Goal: Task Accomplishment & Management: Use online tool/utility

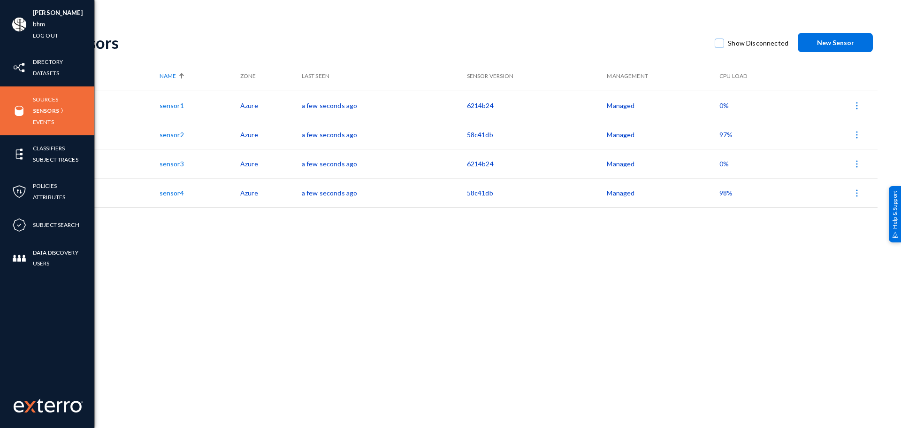
click at [43, 25] on link "bhm" at bounding box center [39, 24] width 12 height 11
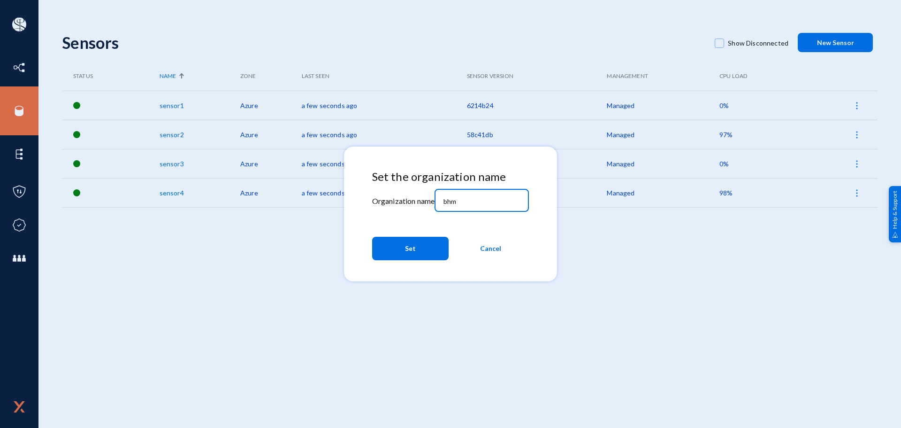
click at [484, 202] on input "bhm" at bounding box center [484, 201] width 81 height 8
type input "[PERSON_NAME]"
click at [436, 243] on button "Set" at bounding box center [410, 248] width 77 height 23
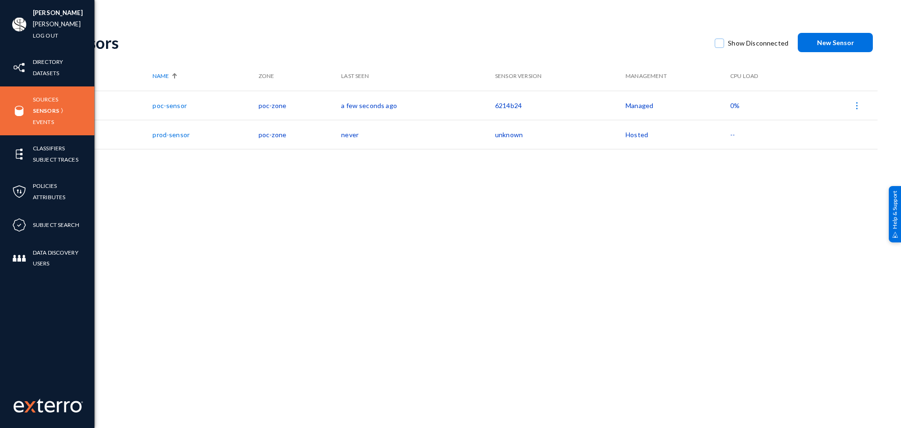
click at [51, 89] on div "Sources Sensors Events" at bounding box center [47, 110] width 94 height 49
click at [48, 98] on link "Sources" at bounding box center [45, 99] width 25 height 11
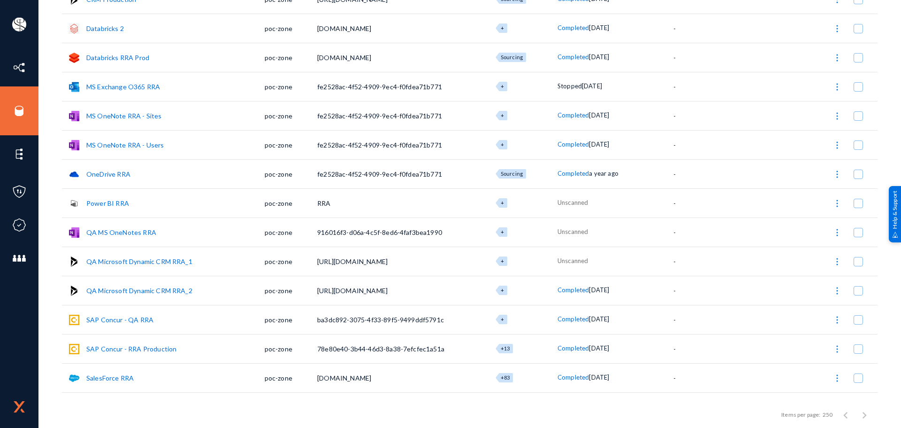
scroll to position [184, 0]
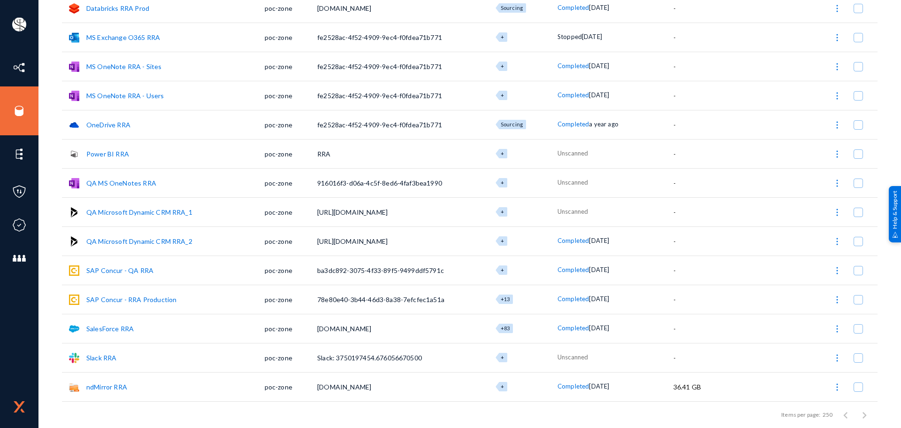
click at [107, 355] on link "Slack RRA" at bounding box center [101, 357] width 30 height 8
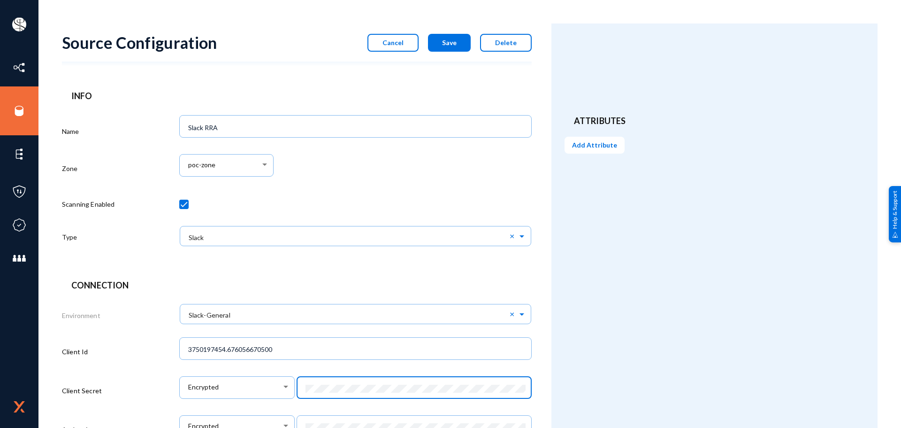
scroll to position [350, 0]
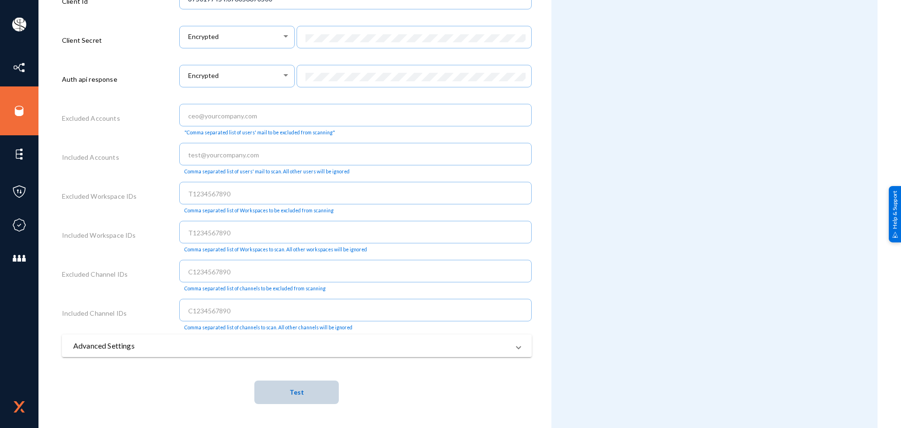
click at [305, 389] on button "Test" at bounding box center [296, 391] width 84 height 23
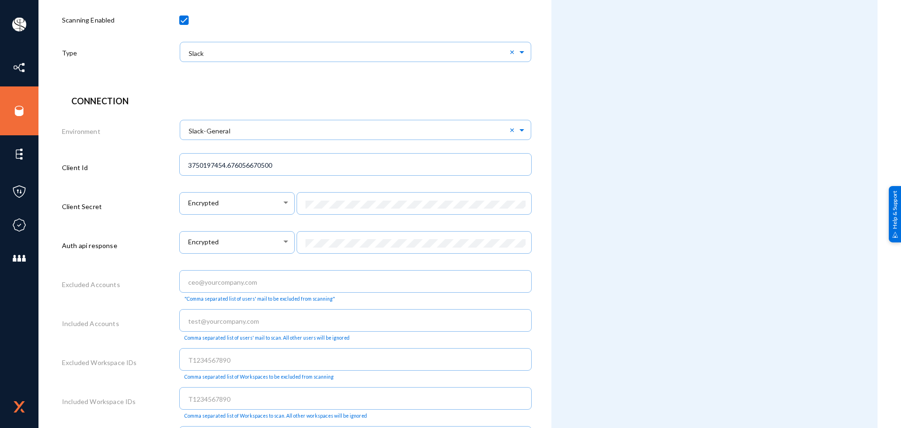
scroll to position [184, 0]
click at [359, 253] on div at bounding box center [414, 242] width 225 height 24
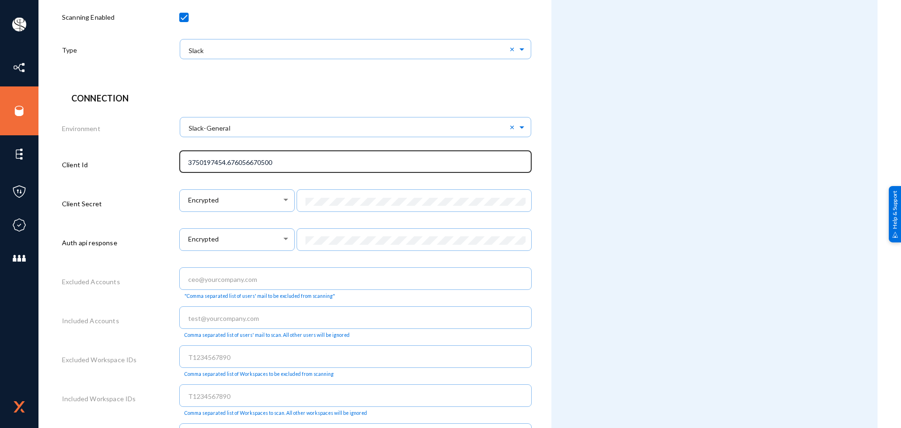
scroll to position [0, 0]
click at [360, 169] on div "3750197454.676056670500" at bounding box center [355, 160] width 343 height 24
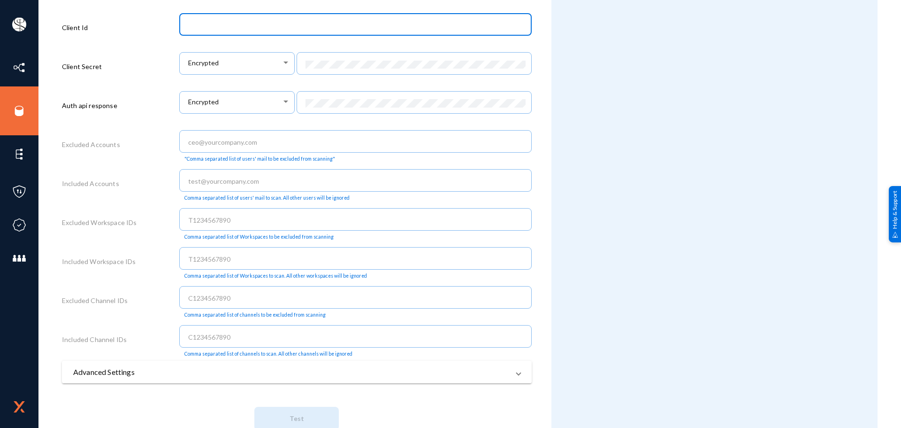
scroll to position [350, 0]
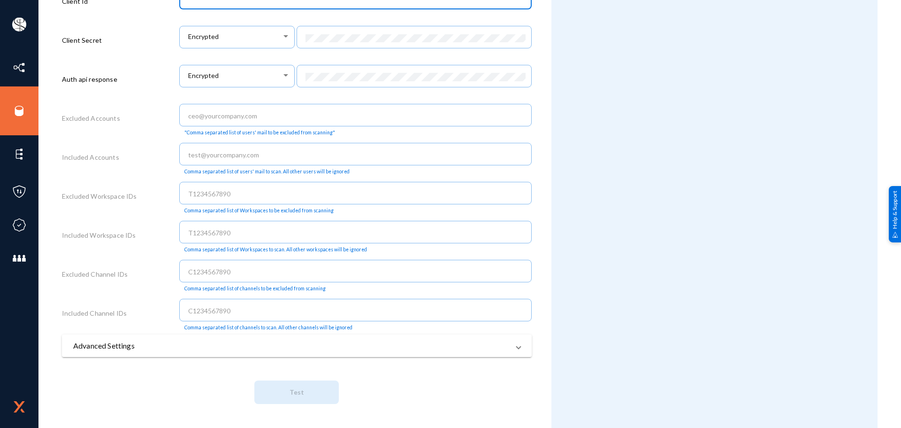
click at [311, 374] on div "Connection Environment × Slack-General × Client Id Client Secret Encrypted Auth…" at bounding box center [297, 171] width 470 height 485
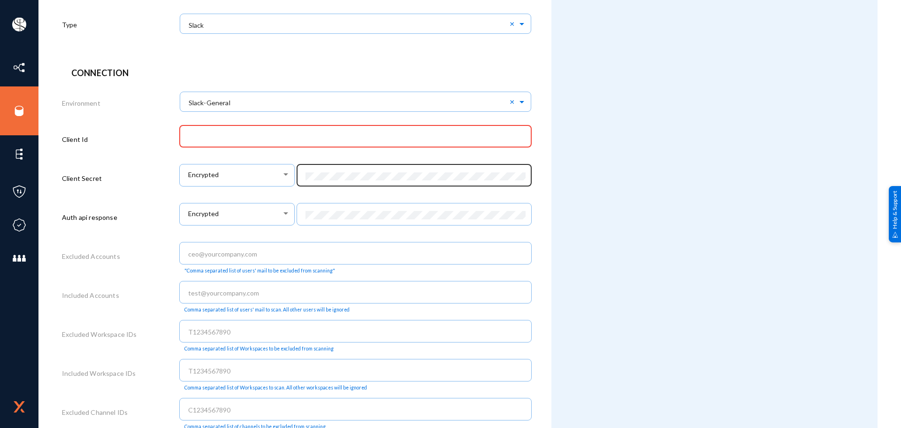
scroll to position [212, 0]
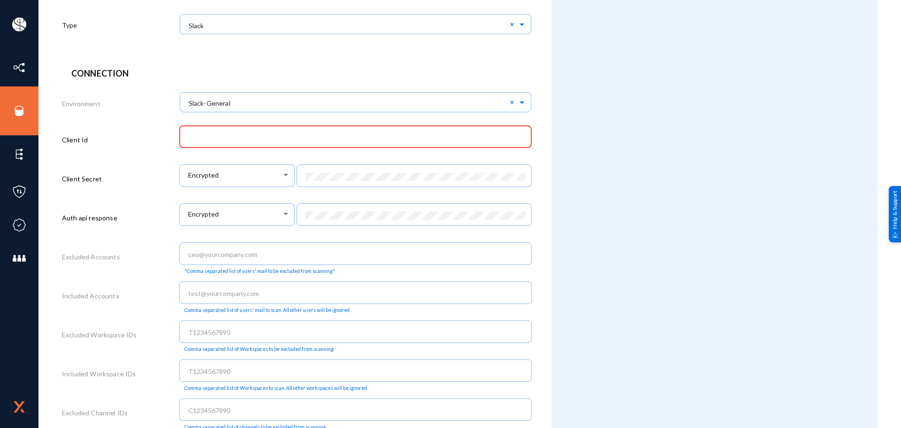
click at [339, 139] on input "text" at bounding box center [357, 137] width 339 height 8
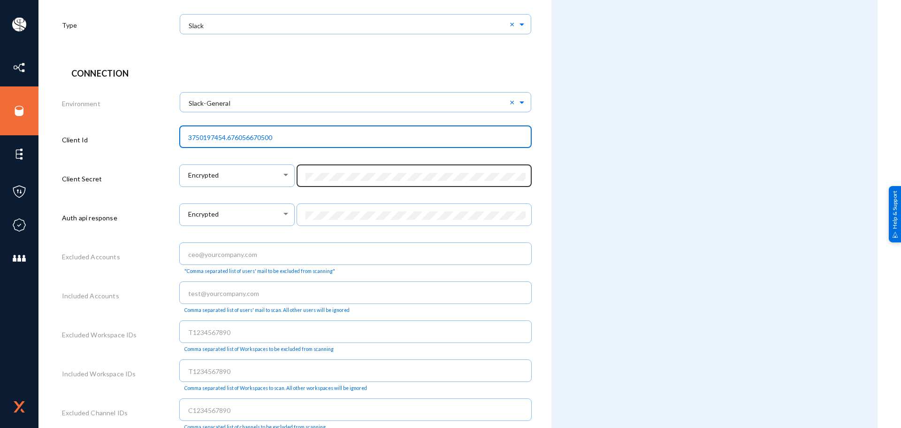
type input "3750197454.676056670500"
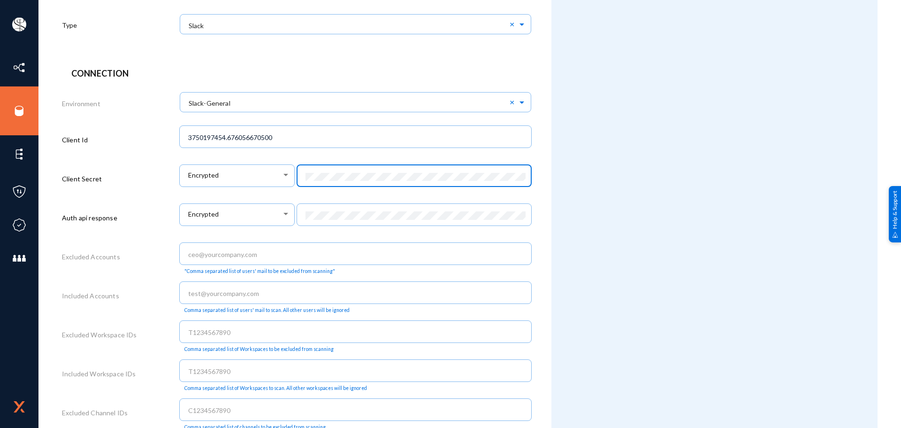
scroll to position [350, 0]
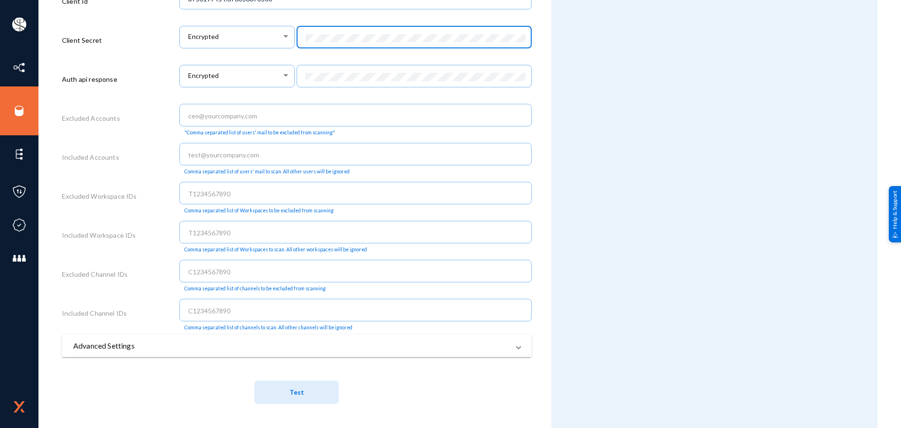
click at [281, 398] on button "Test" at bounding box center [296, 391] width 84 height 23
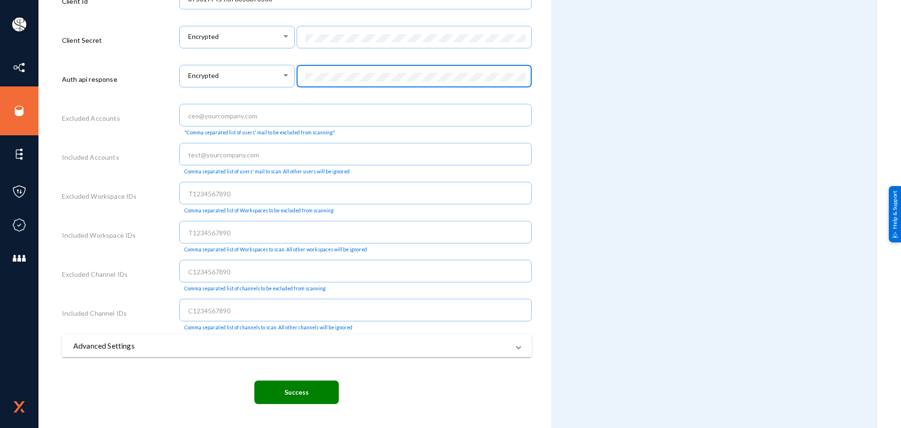
click at [282, 347] on mat-panel-title "Advanced Settings" at bounding box center [291, 345] width 436 height 11
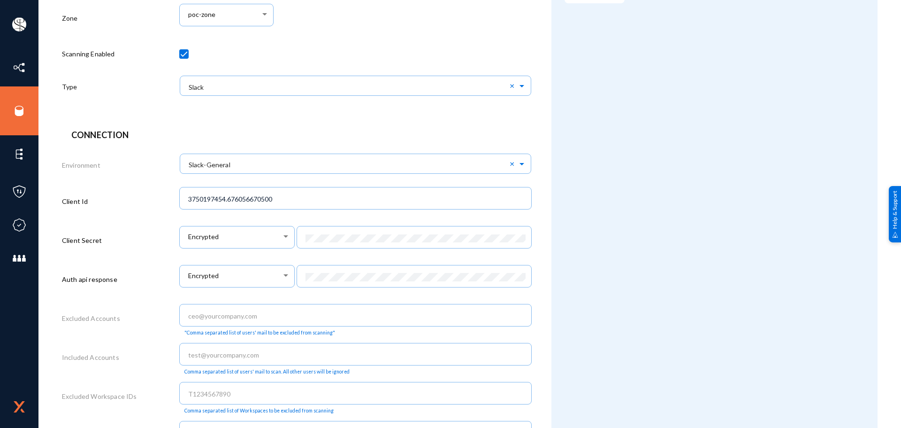
scroll to position [150, 0]
click at [313, 139] on header "Connection" at bounding box center [296, 135] width 451 height 13
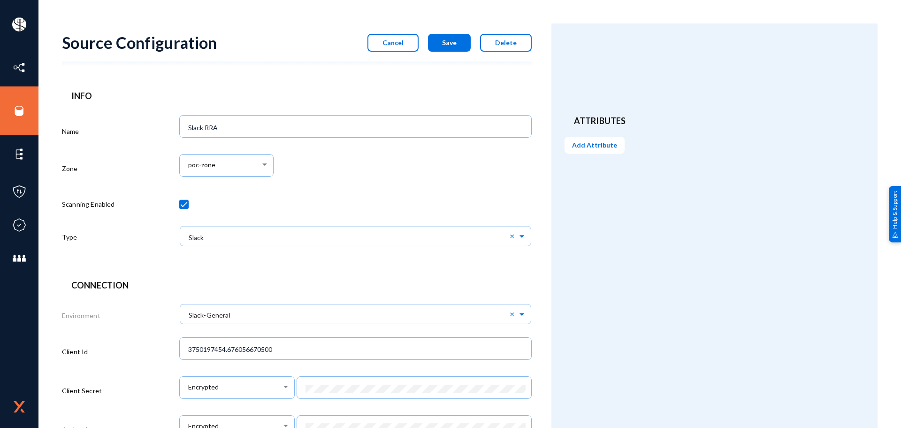
click at [445, 43] on span "Save" at bounding box center [449, 42] width 15 height 8
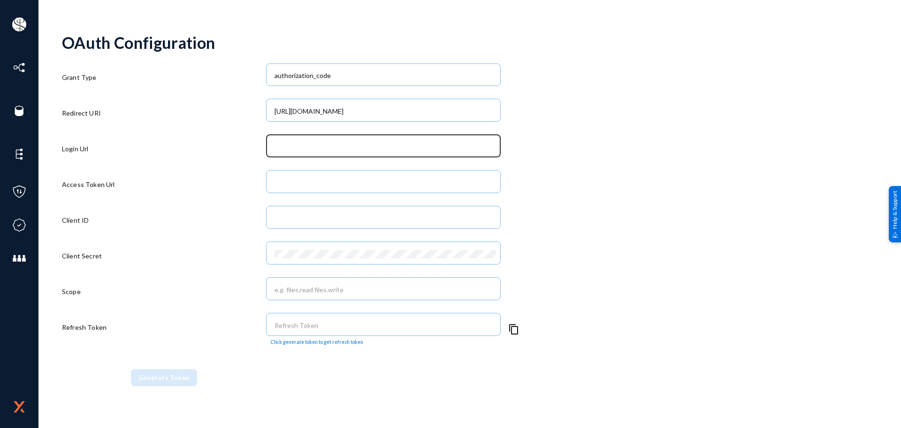
click at [311, 140] on div at bounding box center [383, 145] width 225 height 24
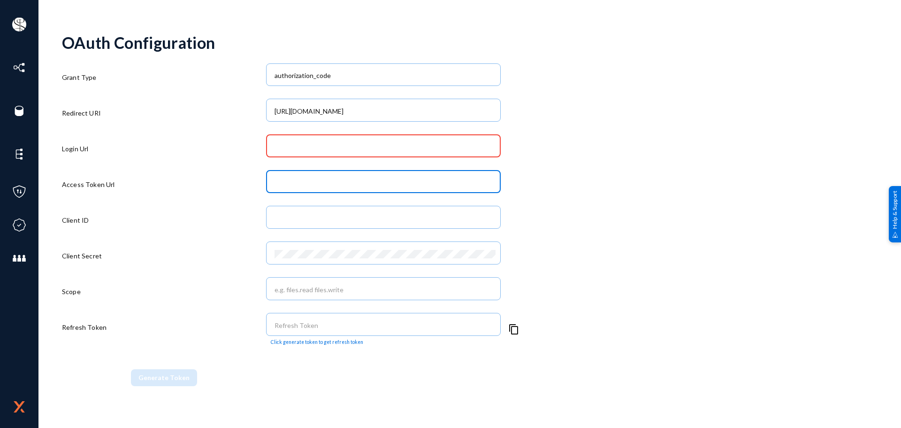
click at [302, 186] on input "Access Token Url" at bounding box center [385, 182] width 221 height 8
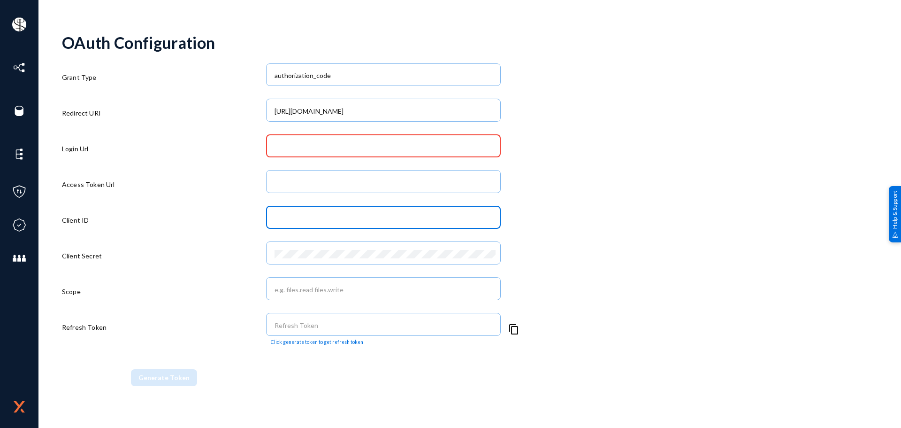
click at [297, 215] on input "Client ID" at bounding box center [385, 218] width 221 height 8
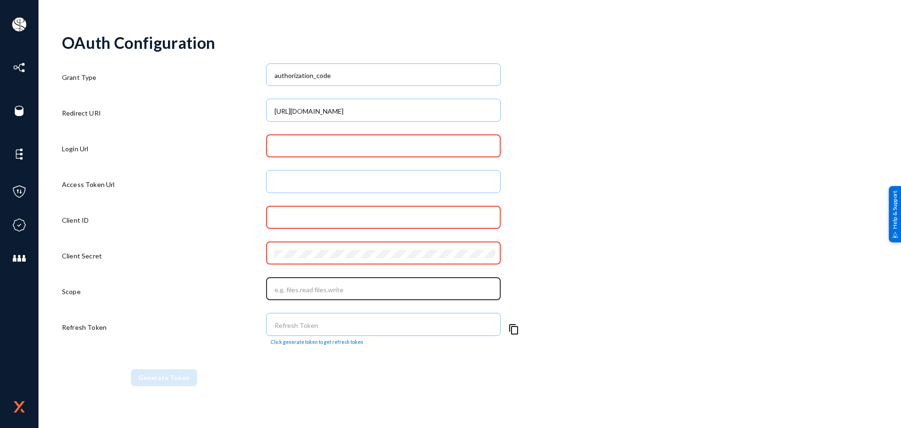
click at [297, 296] on div at bounding box center [383, 288] width 225 height 24
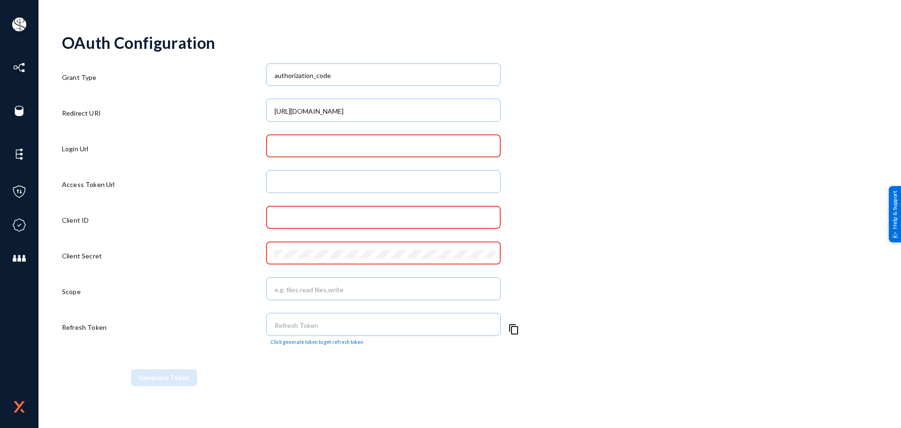
click at [324, 156] on div at bounding box center [383, 145] width 225 height 24
click at [329, 149] on input "Login Url" at bounding box center [385, 147] width 221 height 8
